Goal: Navigation & Orientation: Find specific page/section

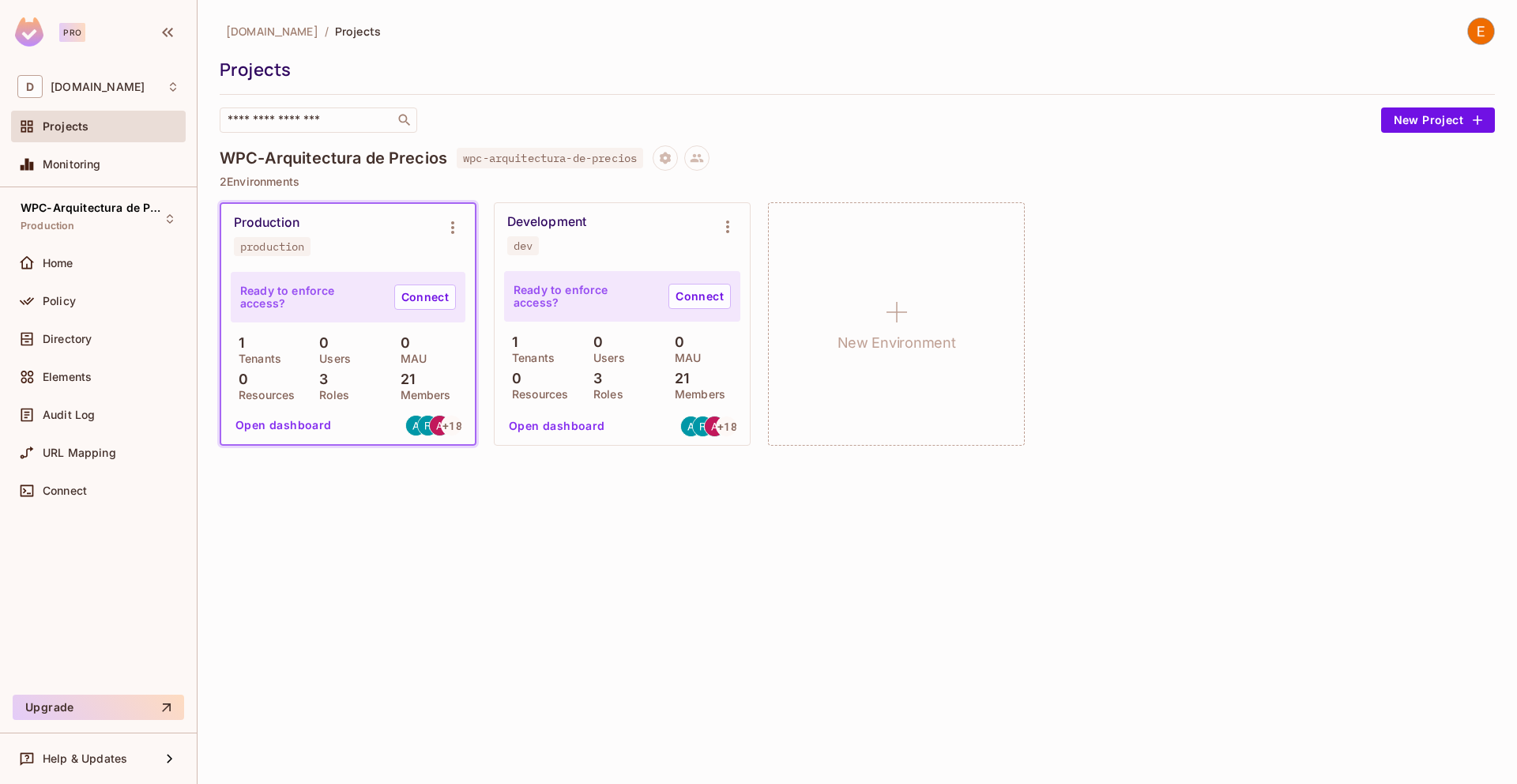
click at [675, 219] on div "Development dev" at bounding box center [609, 234] width 205 height 41
click at [571, 428] on button "Open dashboard" at bounding box center [556, 426] width 109 height 25
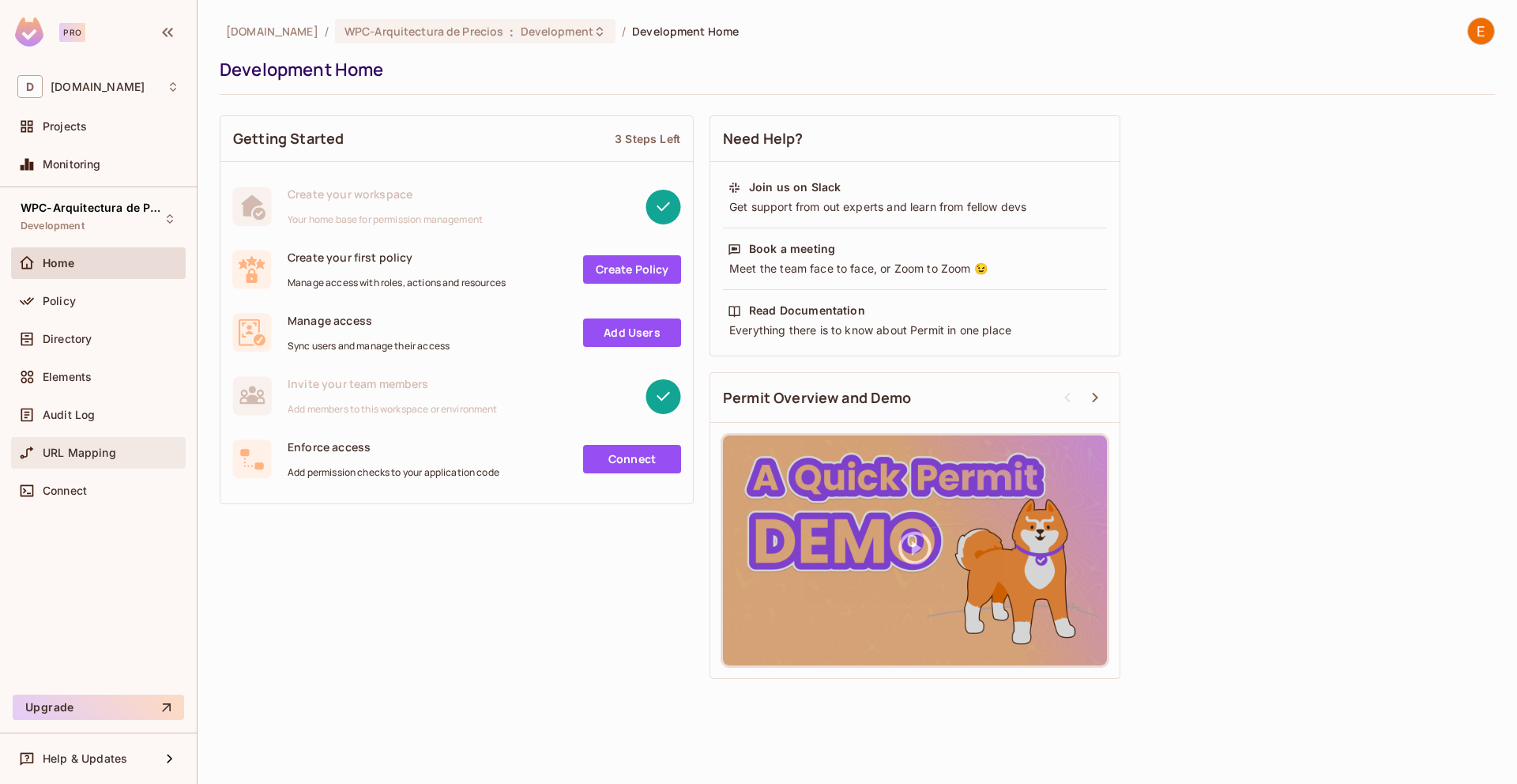
click at [98, 451] on span "URL Mapping" at bounding box center [79, 452] width 73 height 13
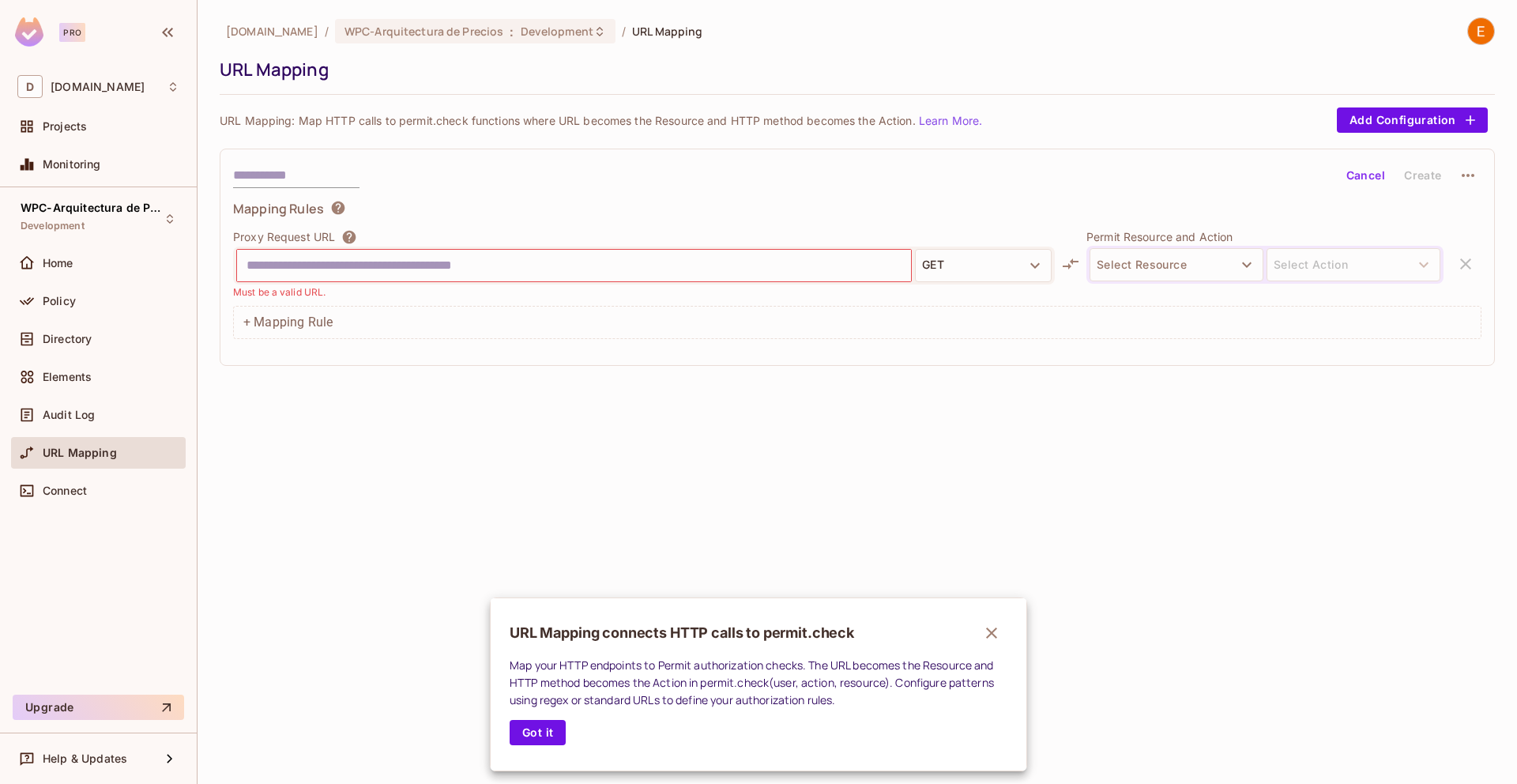
click at [75, 376] on div at bounding box center [758, 392] width 1517 height 784
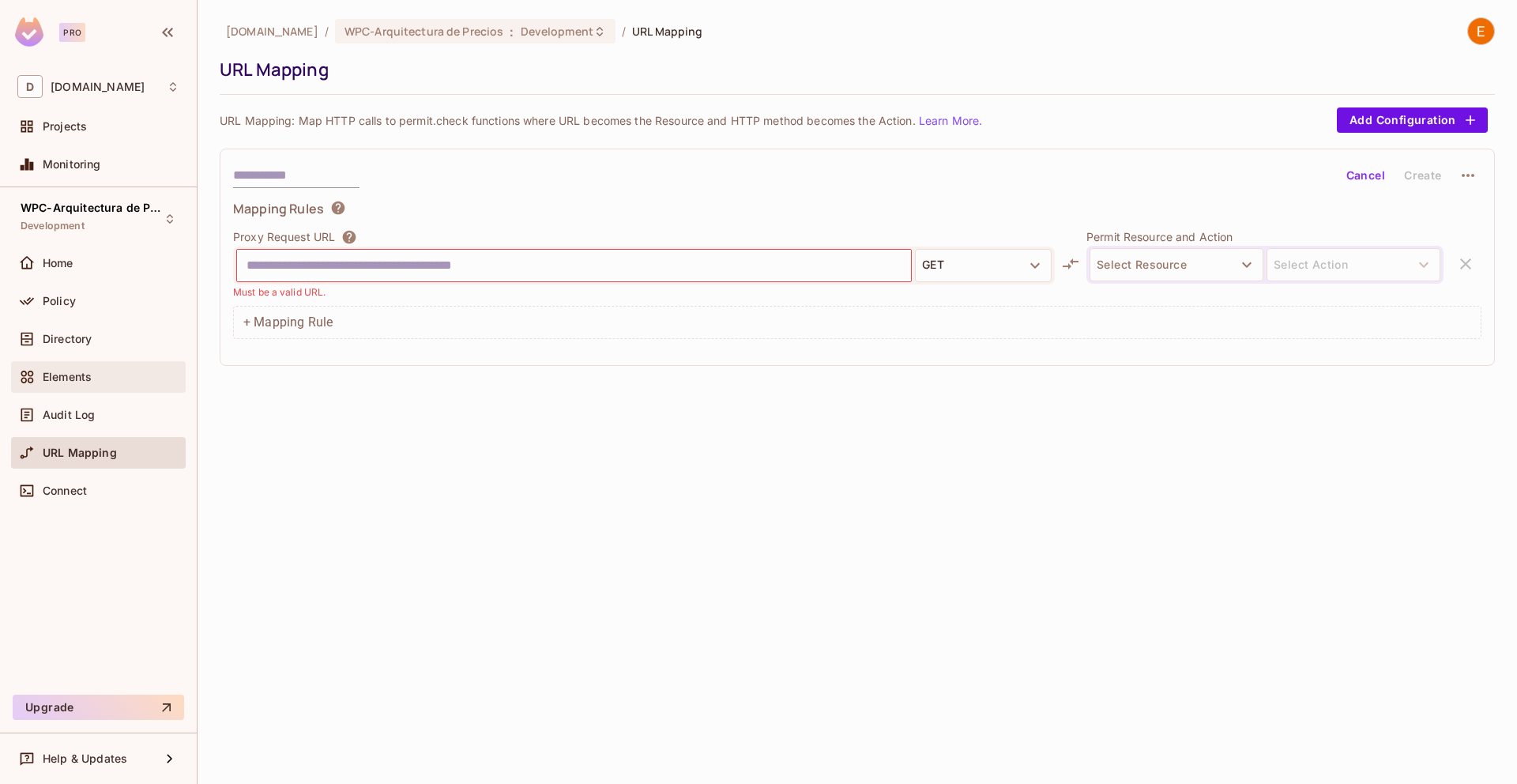
click at [84, 372] on span "Elements" at bounding box center [67, 377] width 49 height 13
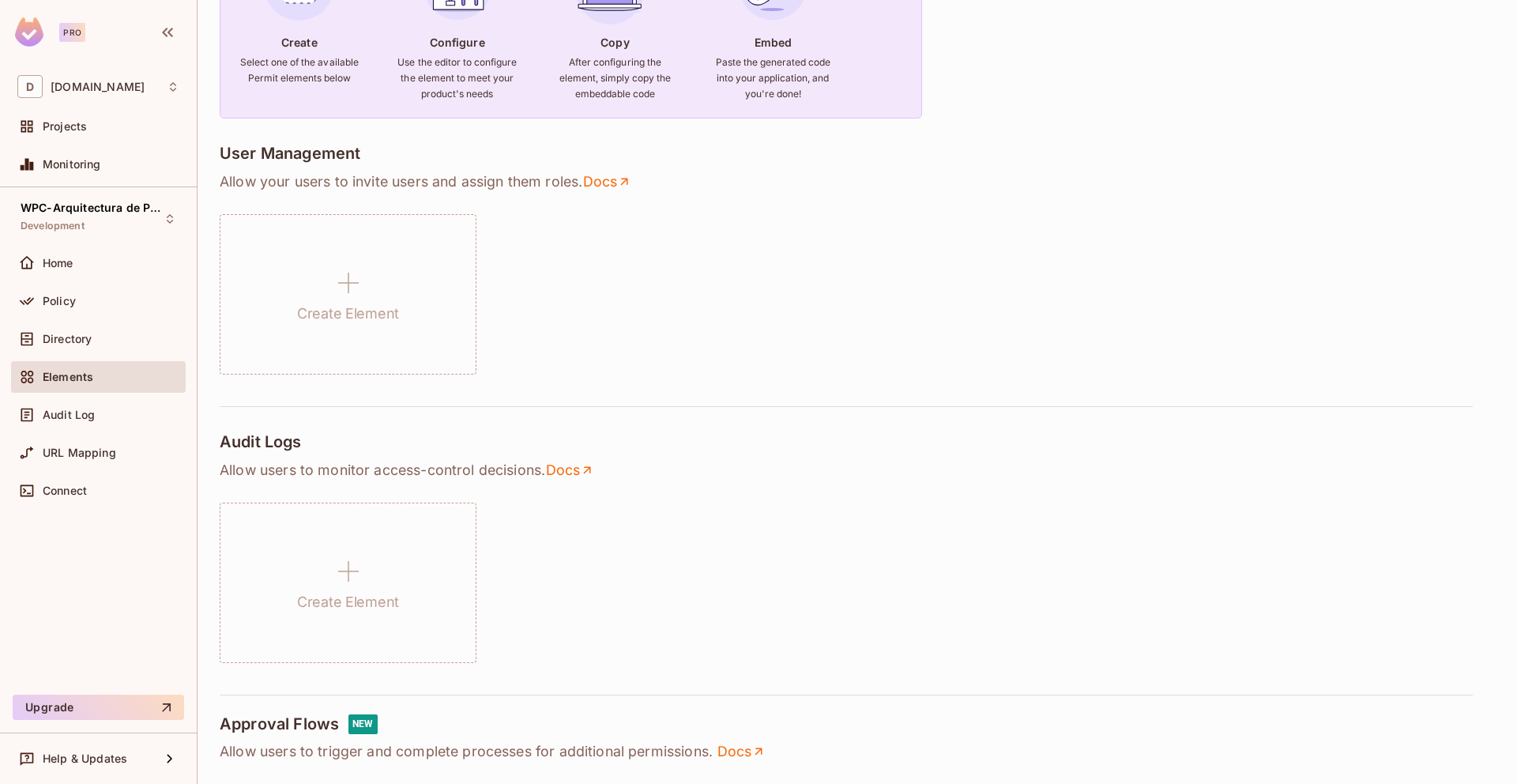
scroll to position [138, 0]
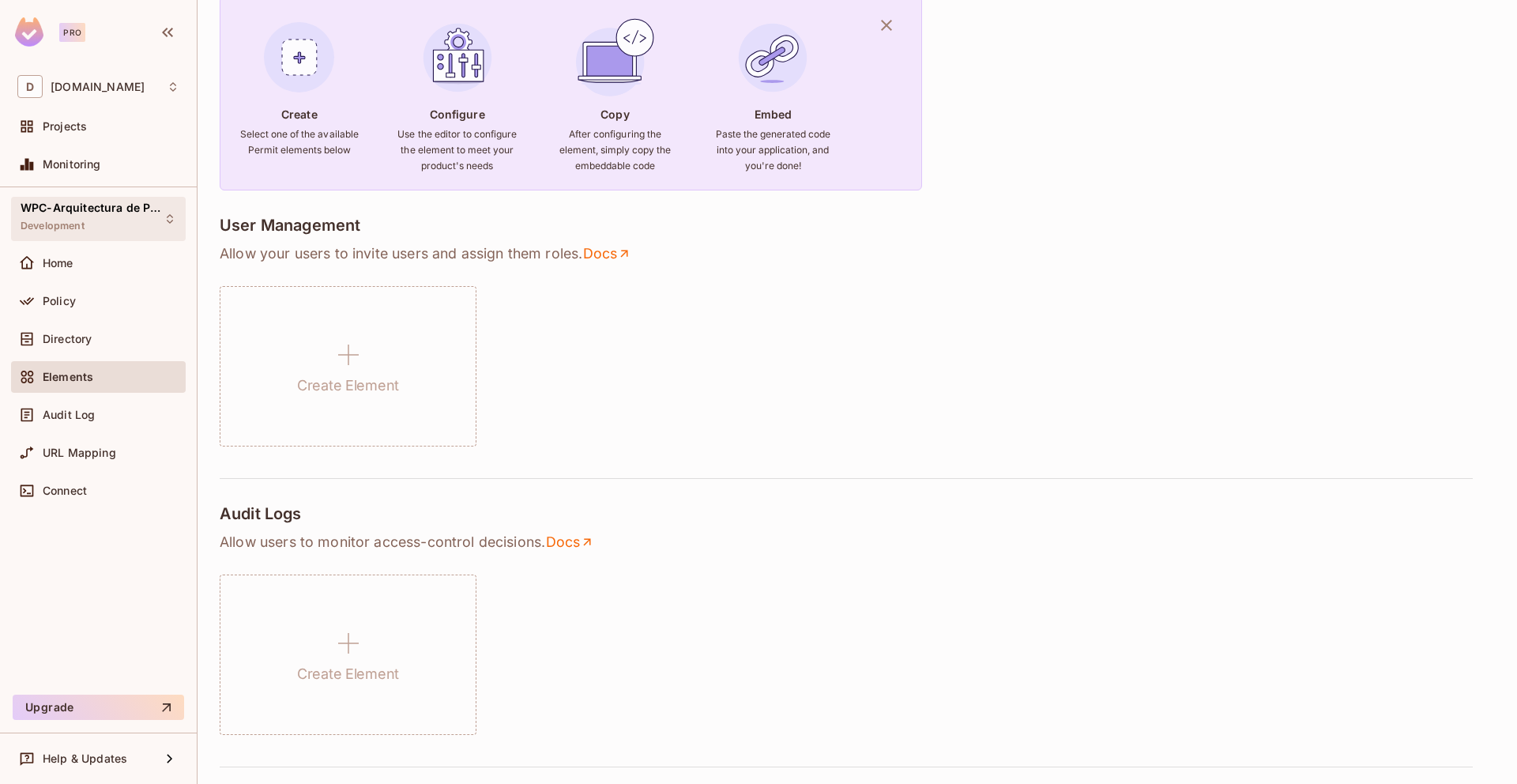
click at [79, 223] on span "Development" at bounding box center [53, 225] width 64 height 13
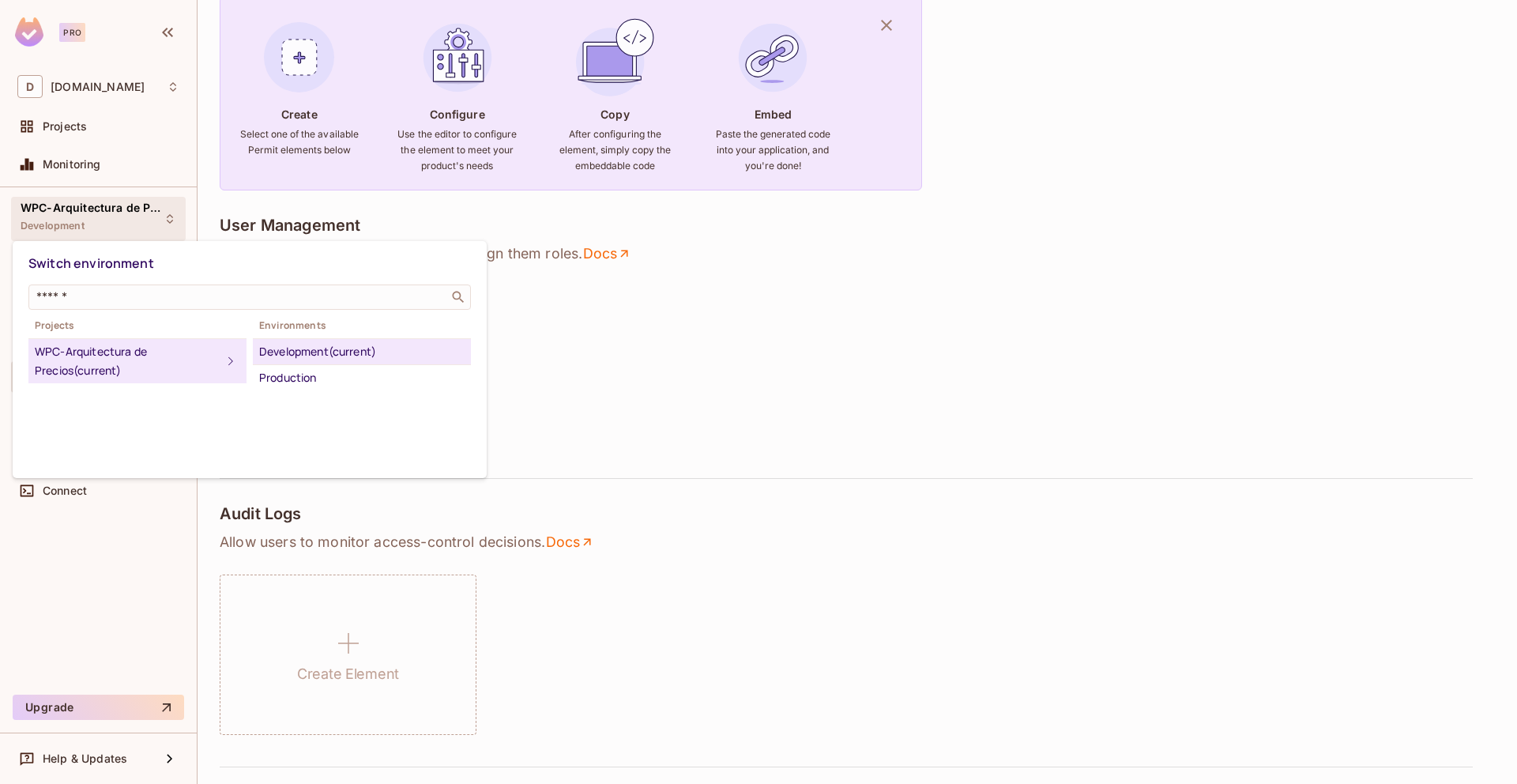
click at [822, 383] on div at bounding box center [758, 392] width 1517 height 784
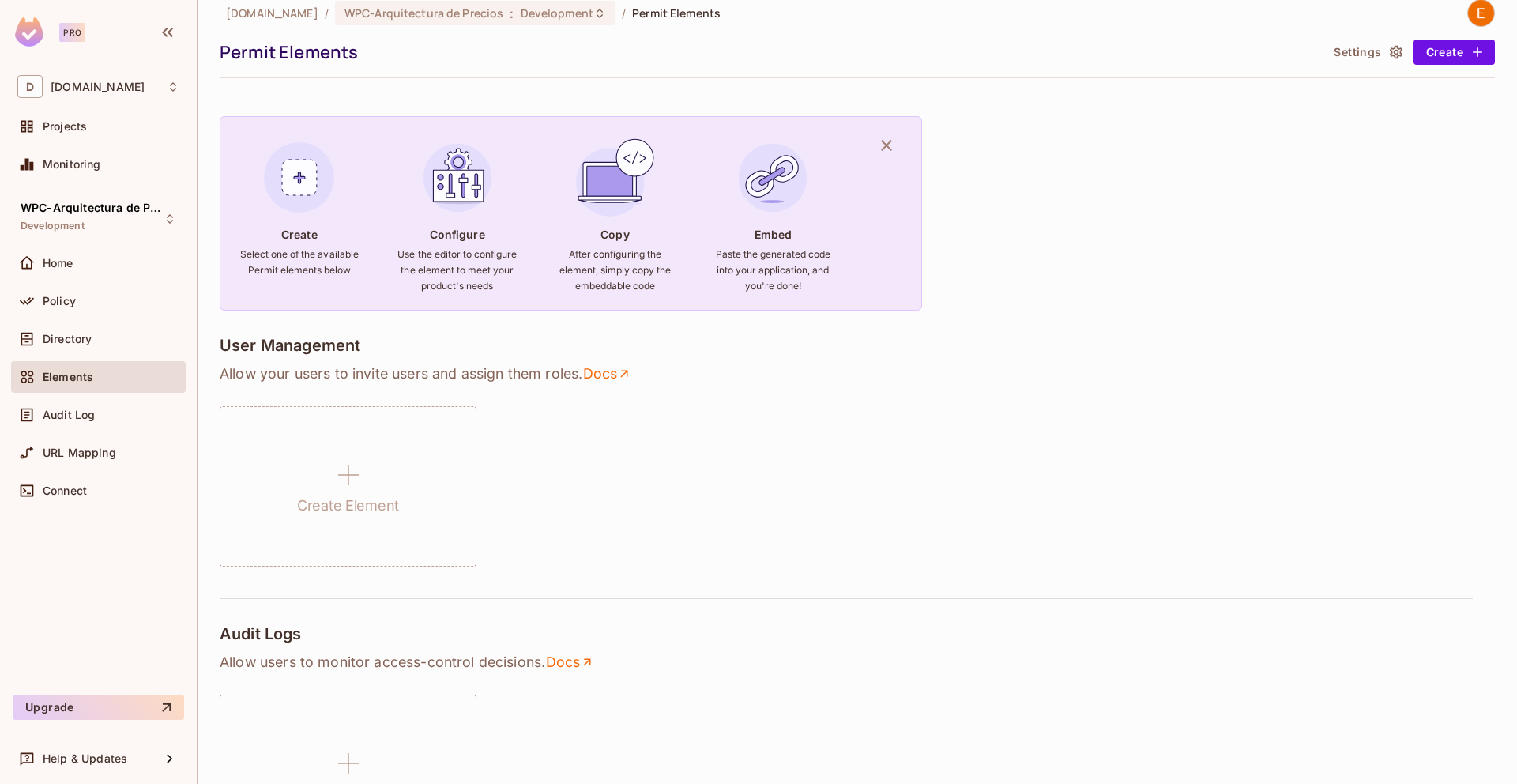
scroll to position [0, 0]
